Goal: Task Accomplishment & Management: Use online tool/utility

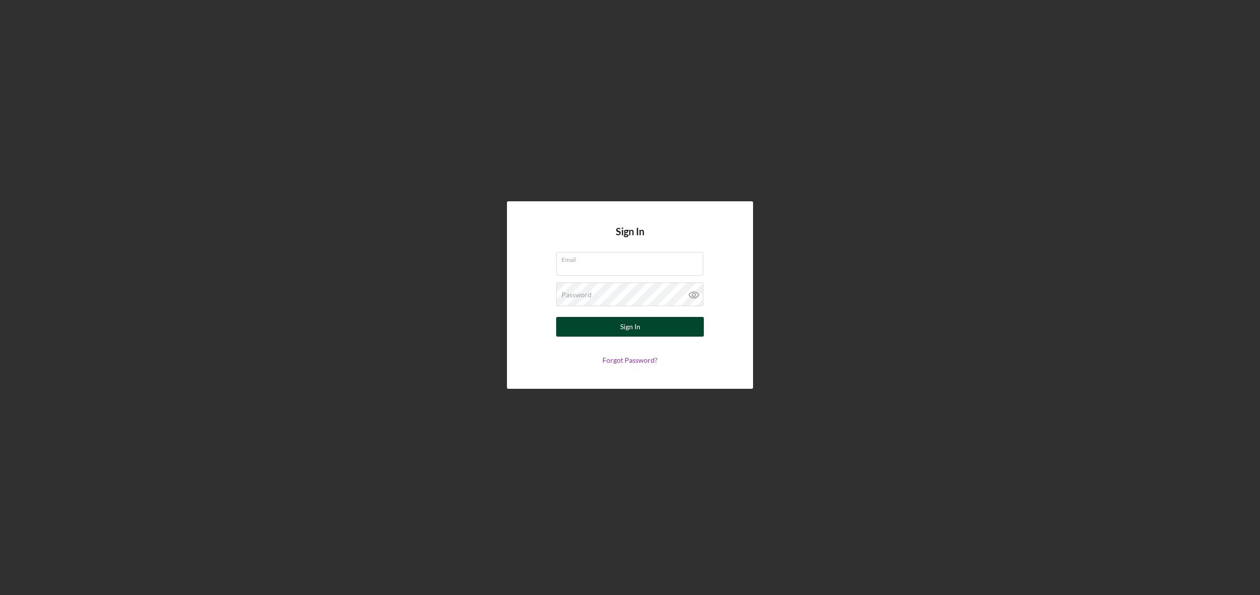
type input "[EMAIL_ADDRESS][DOMAIN_NAME]"
click at [601, 332] on button "Sign In" at bounding box center [630, 327] width 148 height 20
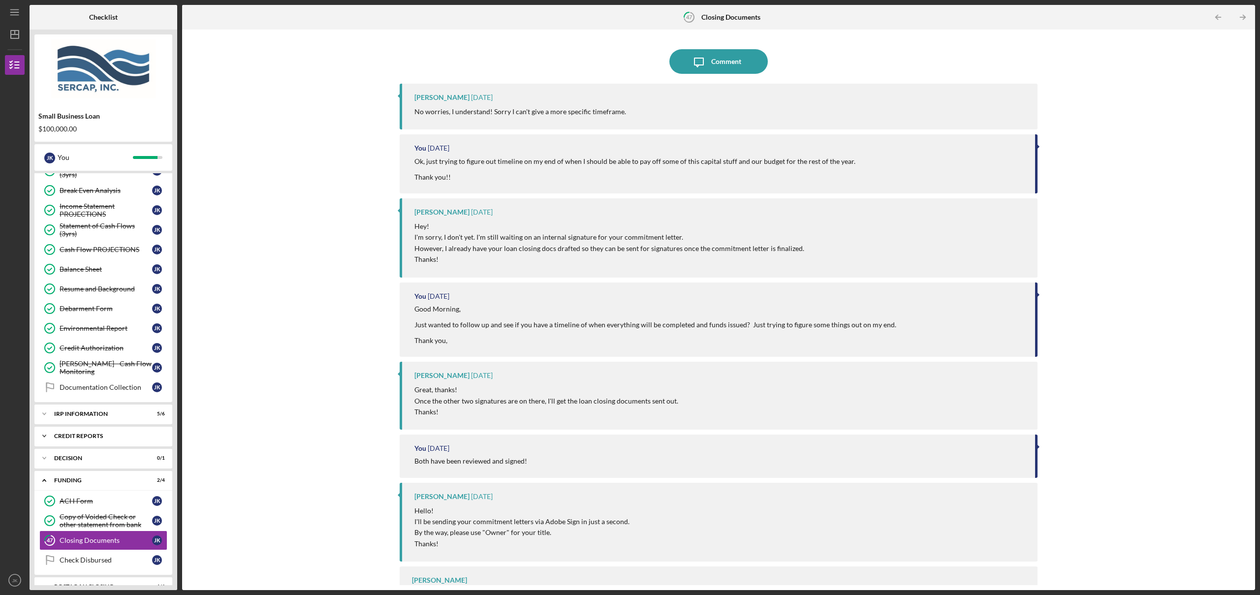
scroll to position [367, 0]
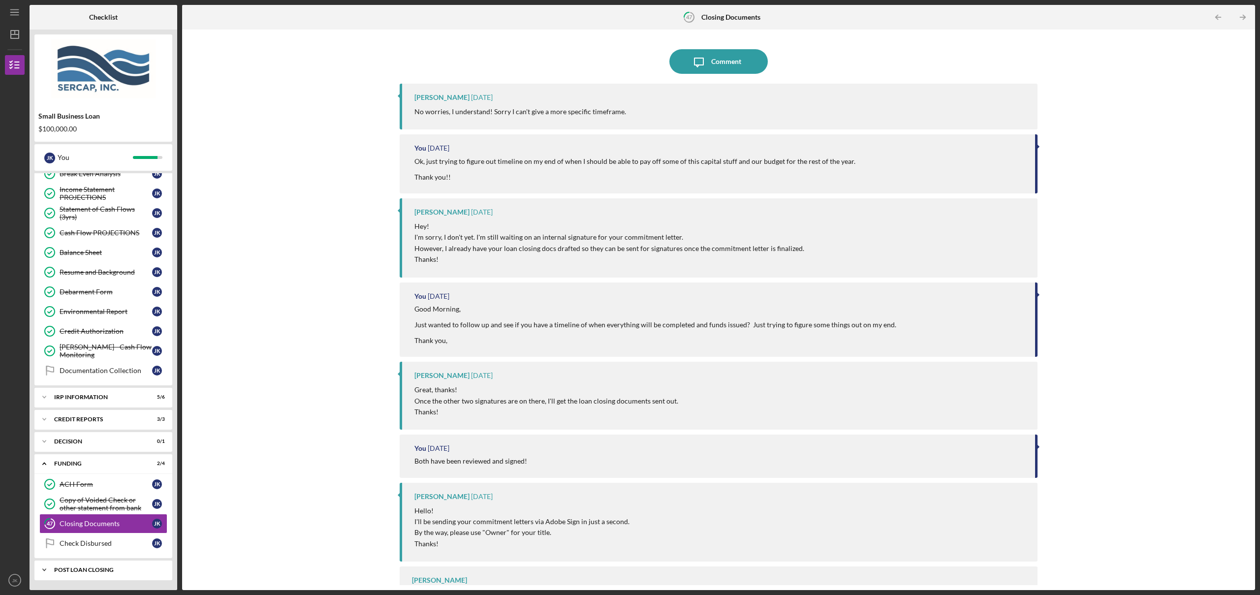
click at [83, 573] on div "POST LOAN CLOSING" at bounding box center [107, 570] width 106 height 6
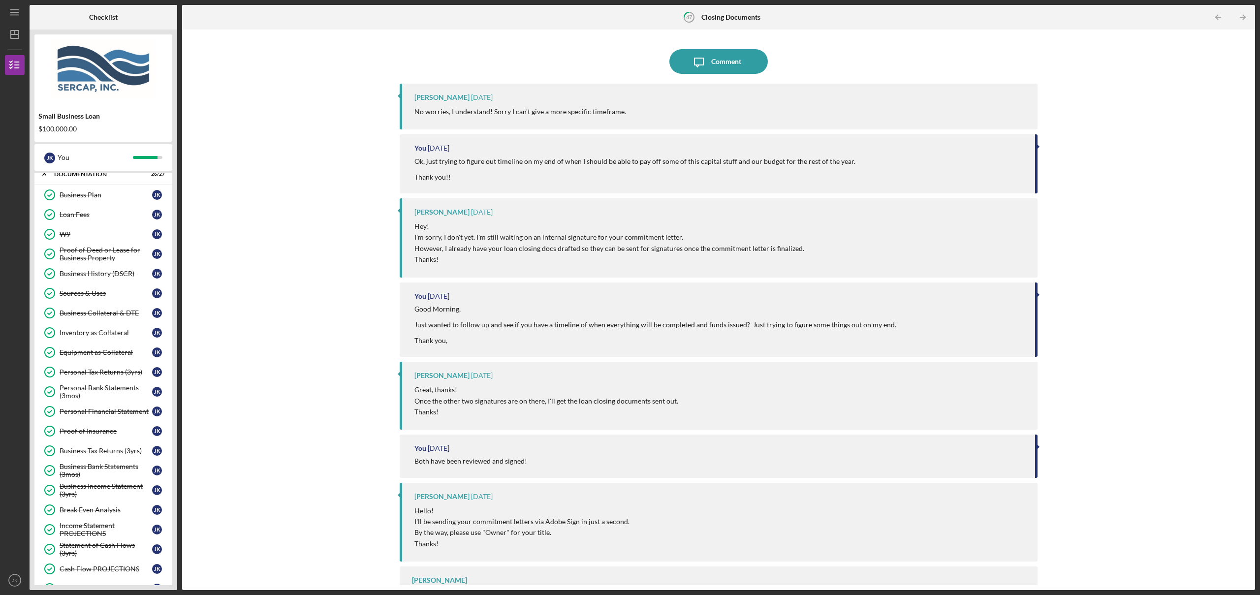
scroll to position [0, 0]
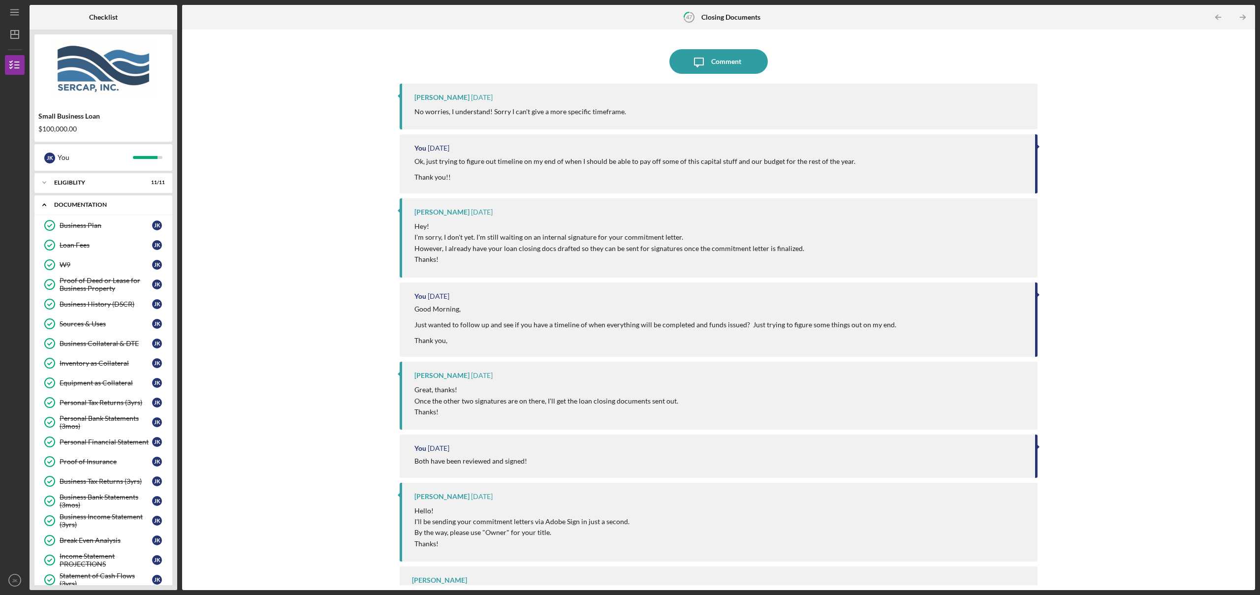
click at [85, 204] on div "Documentation" at bounding box center [107, 205] width 106 height 6
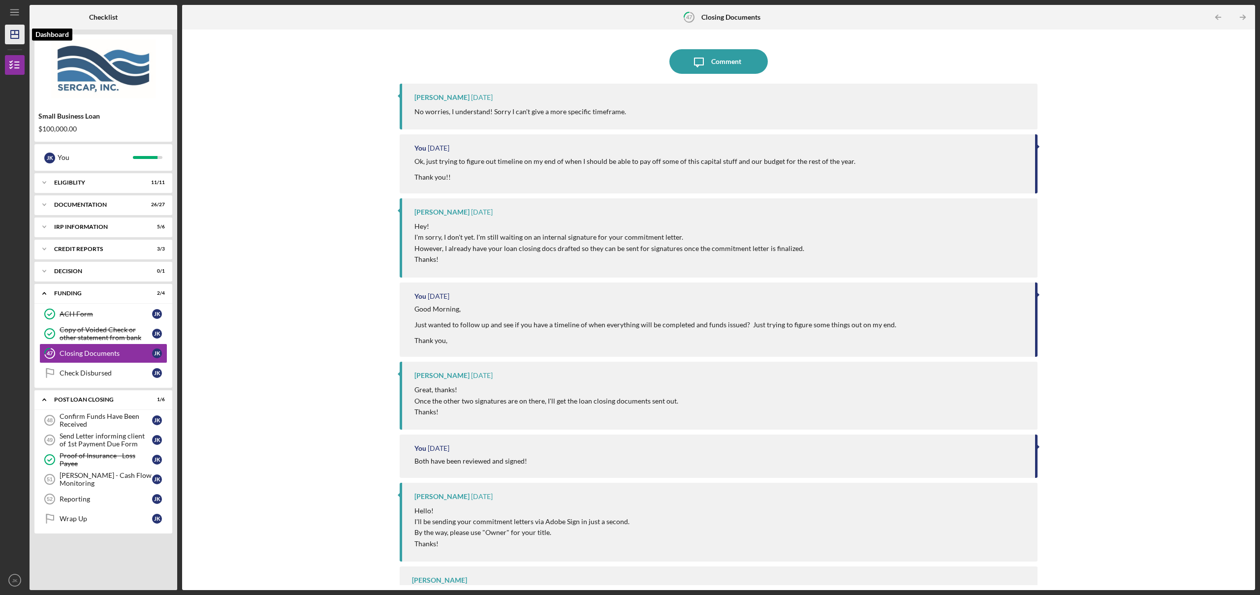
click at [13, 32] on icon "Icon/Dashboard" at bounding box center [14, 34] width 25 height 25
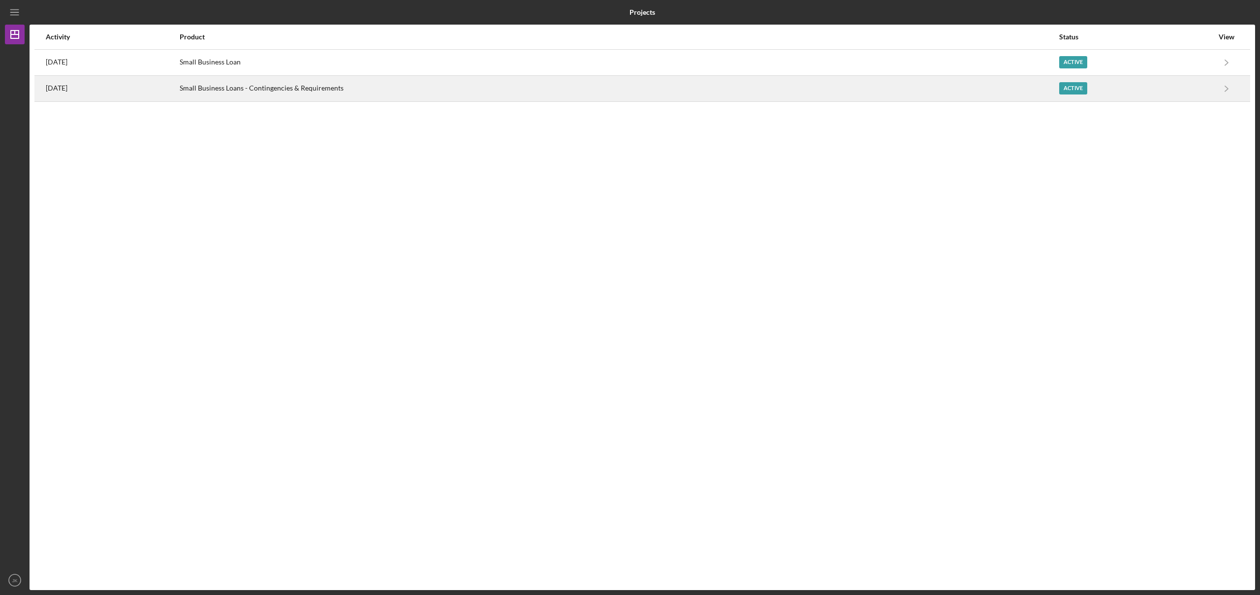
click at [141, 91] on div "[DATE]" at bounding box center [112, 88] width 133 height 25
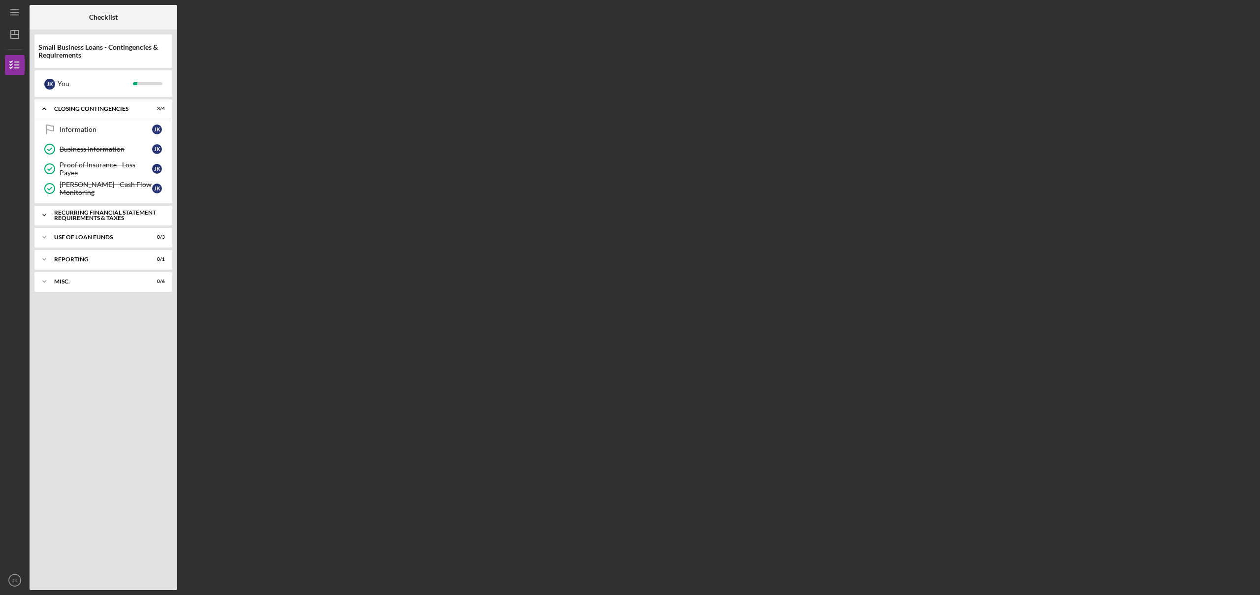
click at [99, 220] on div "Recurring Financial Statement Requirements & Taxes" at bounding box center [107, 215] width 106 height 11
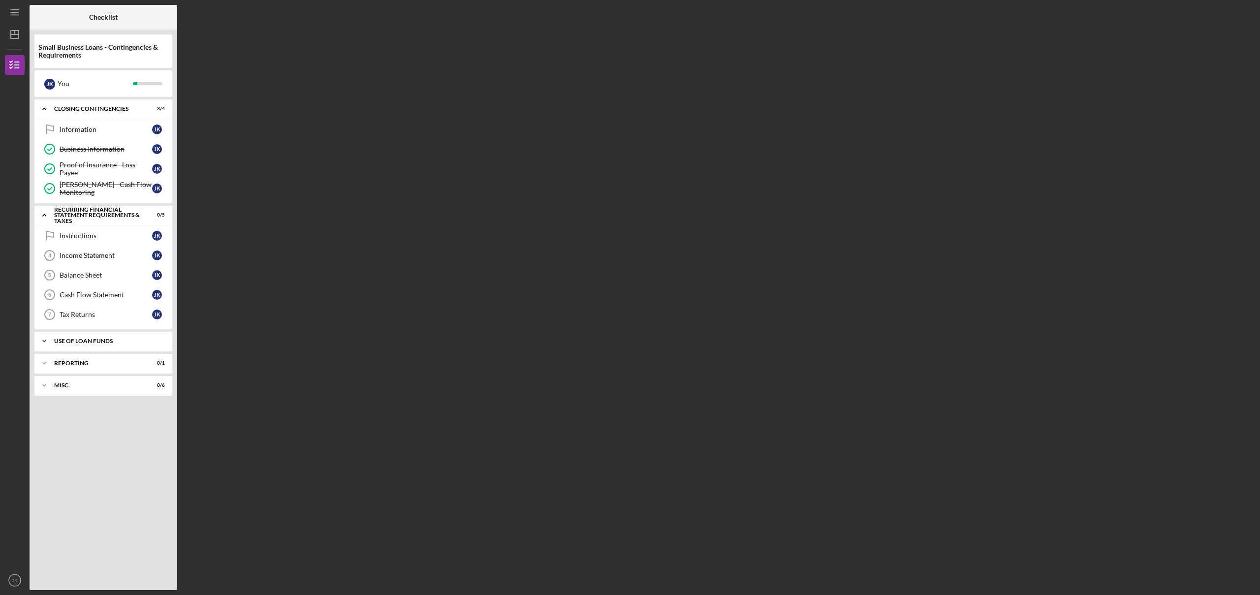
click at [95, 344] on div "Use of Loan Funds" at bounding box center [107, 341] width 106 height 6
